Goal: Task Accomplishment & Management: Complete application form

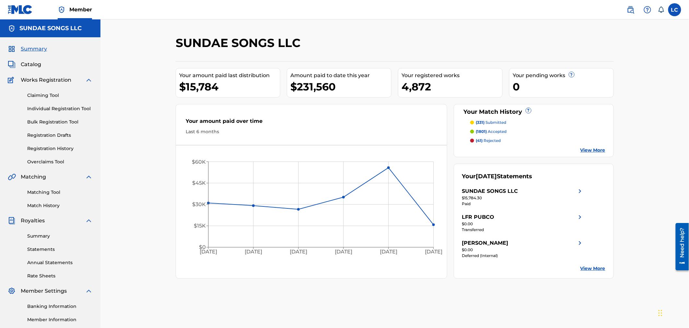
click at [63, 106] on link "Individual Registration Tool" at bounding box center [59, 108] width 65 height 7
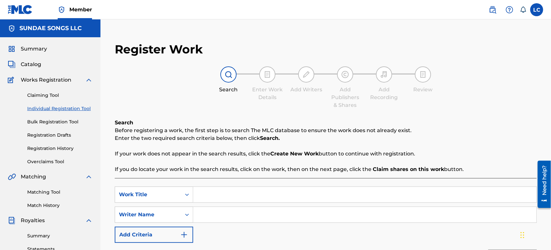
click at [58, 108] on link "Individual Registration Tool" at bounding box center [59, 108] width 65 height 7
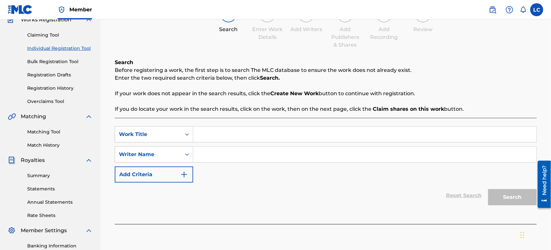
scroll to position [72, 0]
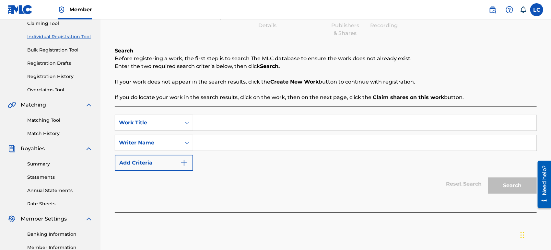
paste input "MAKE IT OUT 4 ME"
type input "MAKE IT OUT 4 ME"
click at [219, 140] on input "Search Form" at bounding box center [364, 143] width 343 height 16
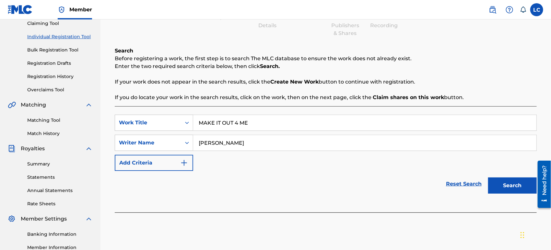
type input "[PERSON_NAME]"
click at [488, 178] on button "Search" at bounding box center [512, 186] width 49 height 16
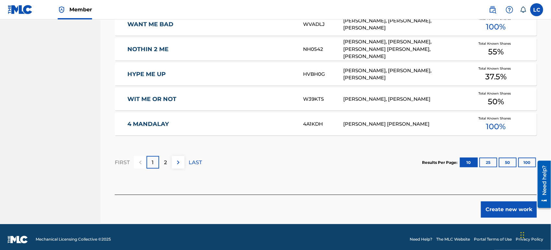
scroll to position [426, 0]
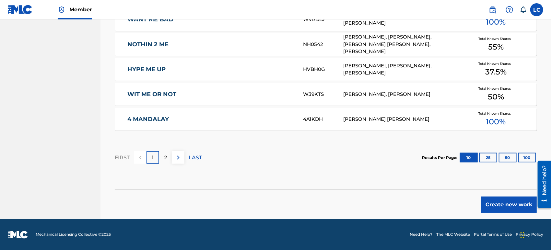
click at [502, 199] on button "Create new work" at bounding box center [509, 205] width 56 height 16
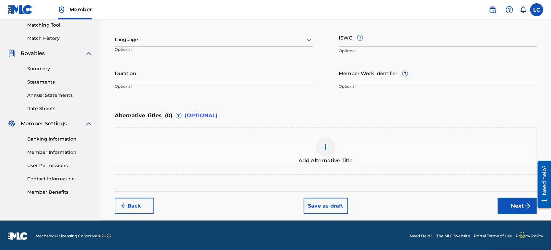
scroll to position [168, 0]
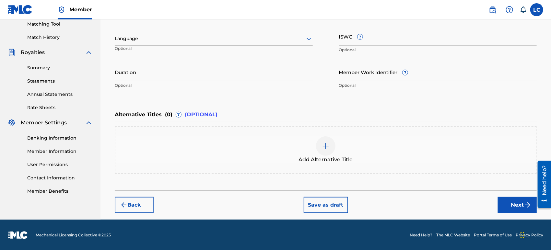
click at [514, 206] on button "Next" at bounding box center [517, 205] width 39 height 16
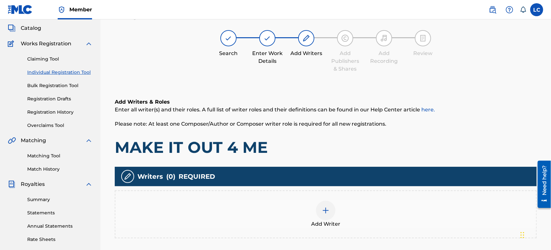
scroll to position [29, 0]
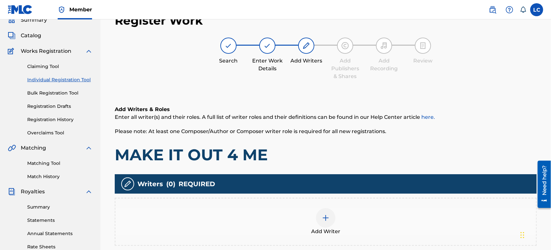
click at [357, 212] on div "Add Writer" at bounding box center [325, 221] width 421 height 27
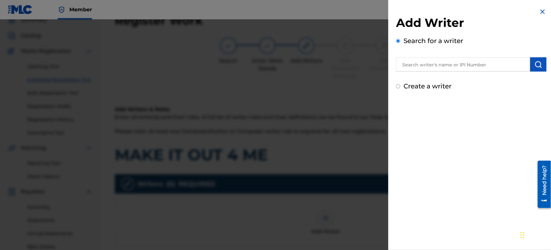
click at [442, 62] on input "text" at bounding box center [463, 64] width 134 height 14
type input "[PERSON_NAME]"
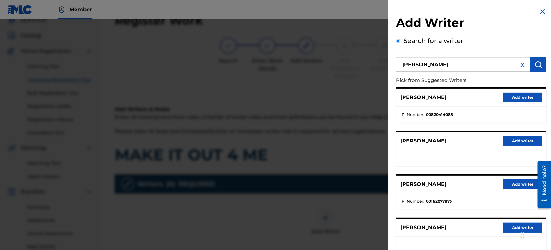
click at [532, 98] on button "Add writer" at bounding box center [522, 98] width 39 height 10
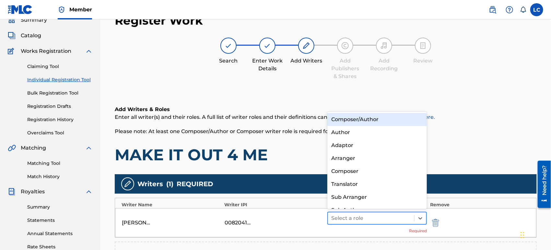
click at [343, 213] on div "Select a role" at bounding box center [371, 219] width 86 height 12
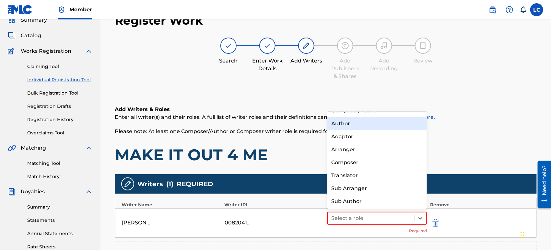
scroll to position [0, 0]
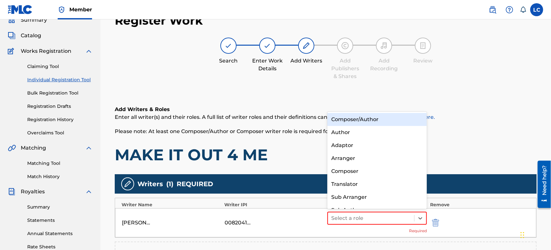
click at [374, 120] on div "Composer/Author" at bounding box center [376, 119] width 99 height 13
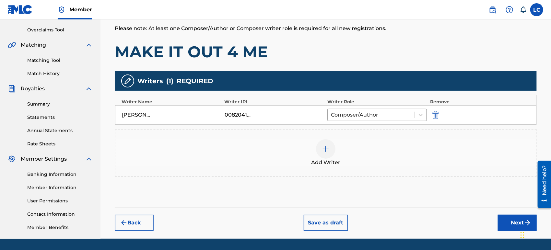
scroll to position [137, 0]
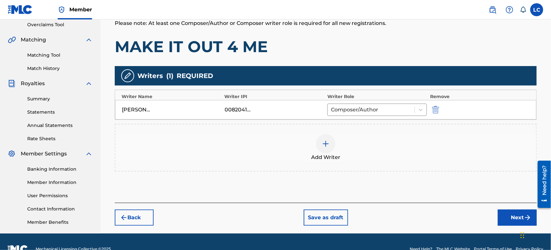
click at [361, 141] on div "Add Writer" at bounding box center [325, 147] width 421 height 27
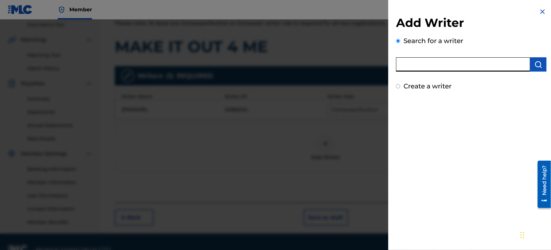
click at [425, 67] on input "text" at bounding box center [463, 64] width 134 height 14
paste input "[PERSON_NAME]"
type input "[PERSON_NAME]"
click at [535, 62] on img "submit" at bounding box center [538, 65] width 8 height 8
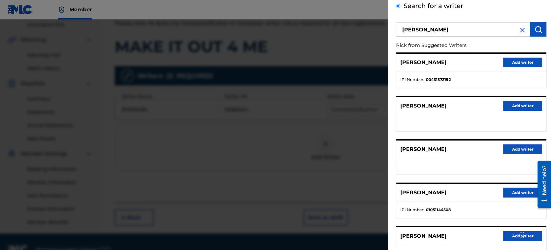
scroll to position [36, 0]
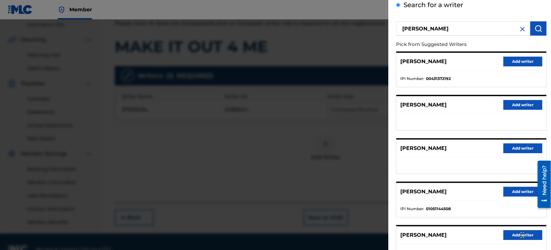
click at [522, 193] on button "Add writer" at bounding box center [522, 192] width 39 height 10
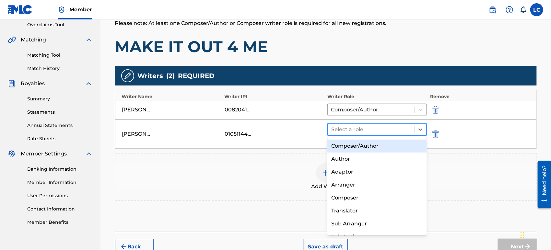
click at [379, 135] on div "Select a role" at bounding box center [371, 130] width 86 height 12
click at [382, 147] on div "Composer/Author" at bounding box center [376, 146] width 99 height 13
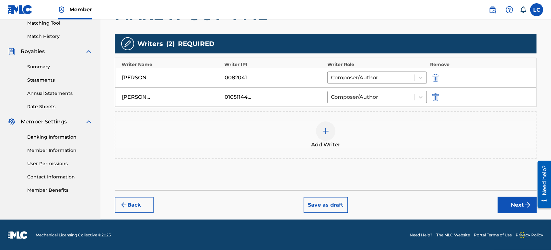
click at [505, 203] on button "Next" at bounding box center [517, 205] width 39 height 16
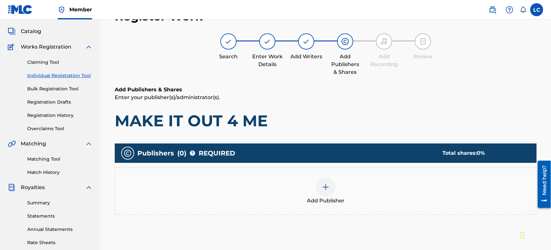
scroll to position [29, 0]
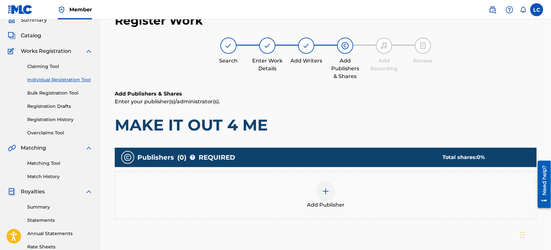
click at [253, 199] on div "Add Publisher" at bounding box center [325, 195] width 421 height 27
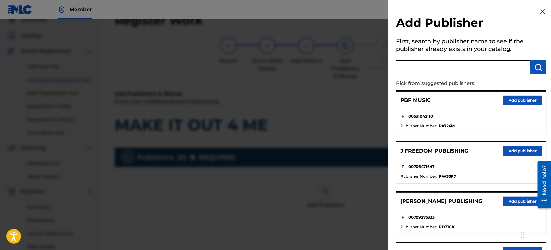
click at [438, 67] on input "text" at bounding box center [463, 67] width 134 height 14
type input "BANA"
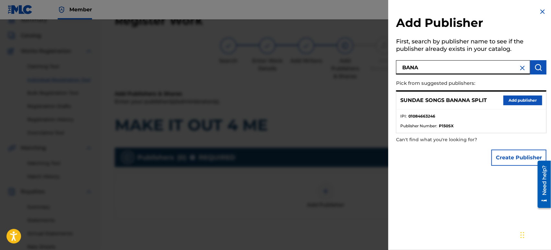
click at [514, 97] on button "Add publisher" at bounding box center [522, 101] width 39 height 10
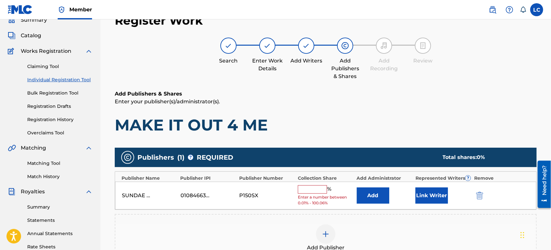
click at [322, 190] on input "text" at bounding box center [312, 189] width 29 height 8
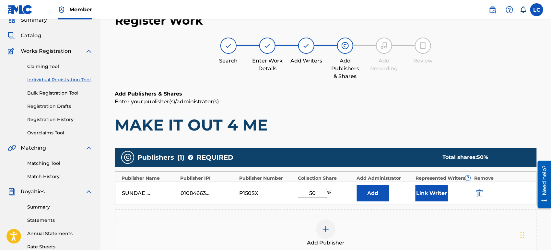
type input "50"
